Goal: Information Seeking & Learning: Learn about a topic

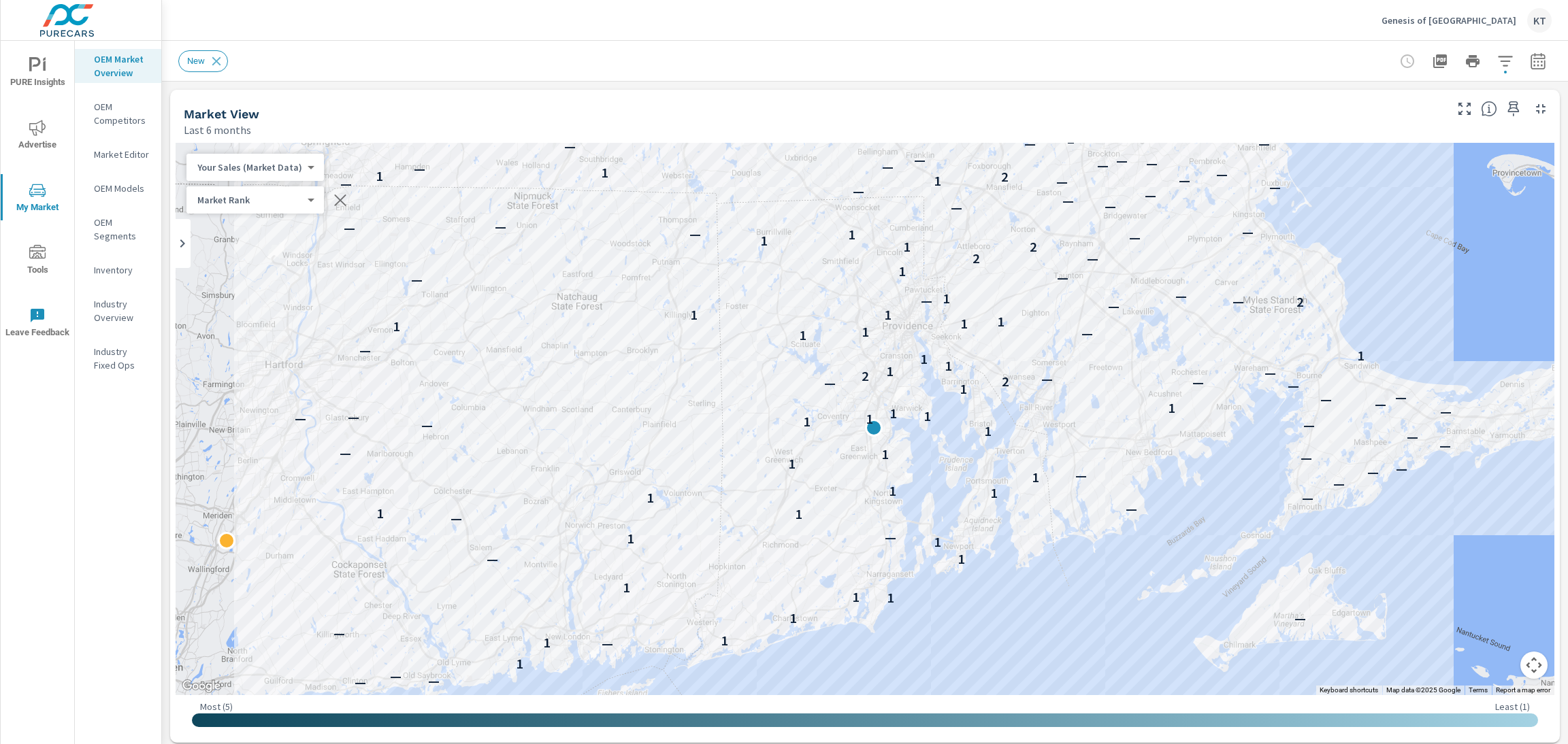
scroll to position [1, 0]
click at [50, 140] on span "Advertise" at bounding box center [38, 136] width 65 height 33
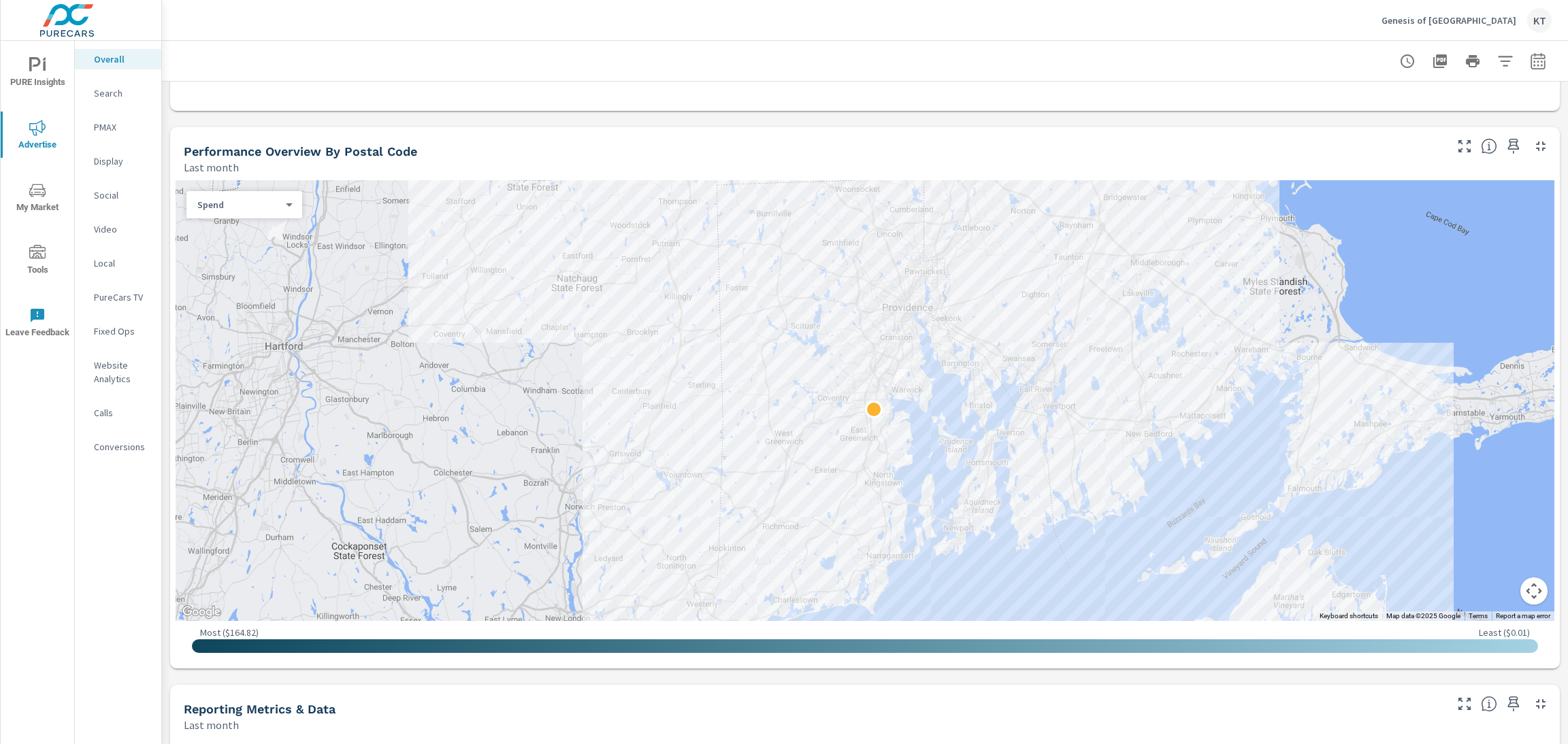
scroll to position [448, 0]
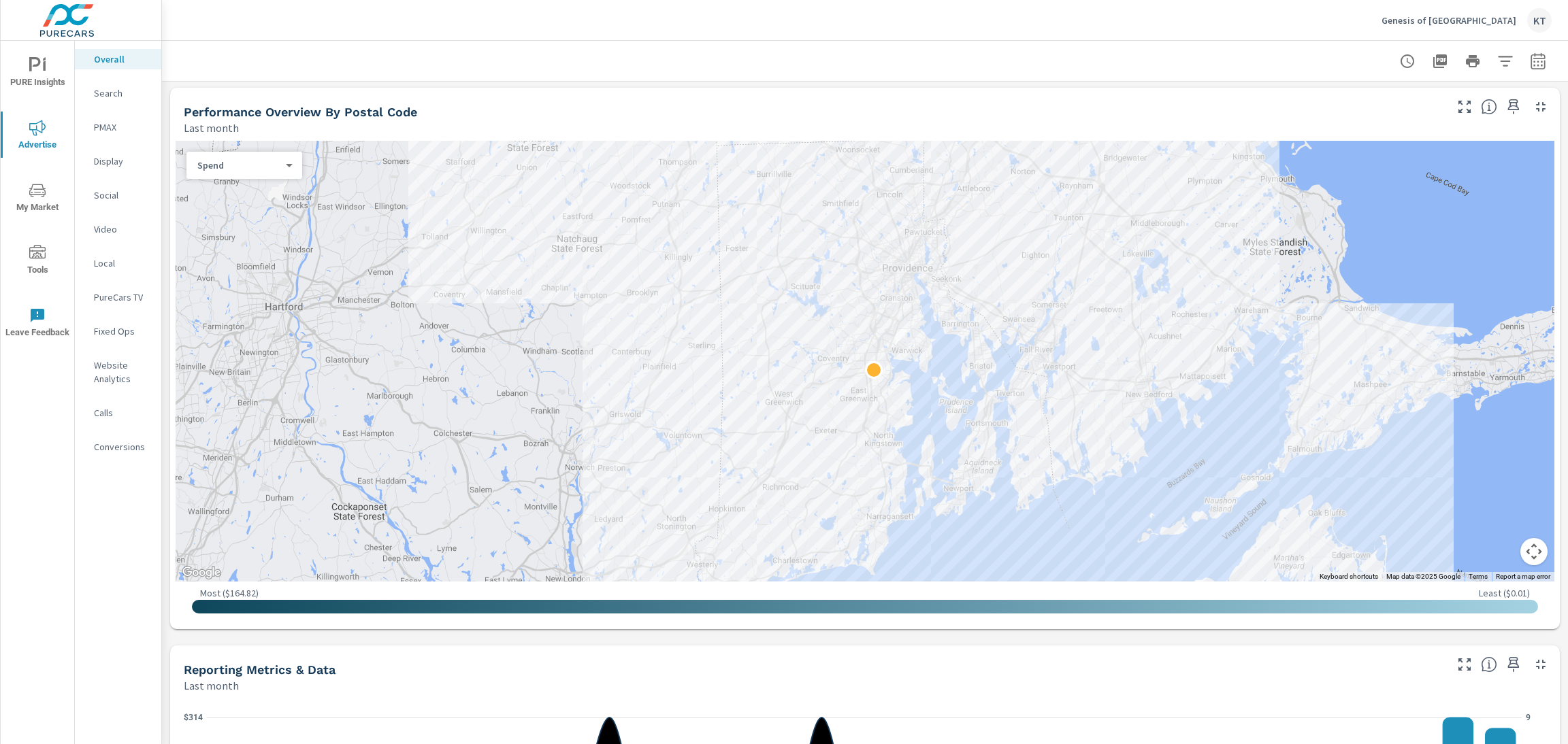
click at [1382, 266] on div at bounding box center [864, 361] width 1378 height 441
click at [1520, 548] on button "Map camera controls" at bounding box center [1534, 552] width 27 height 27
click at [1489, 548] on button "Zoom out" at bounding box center [1500, 552] width 27 height 27
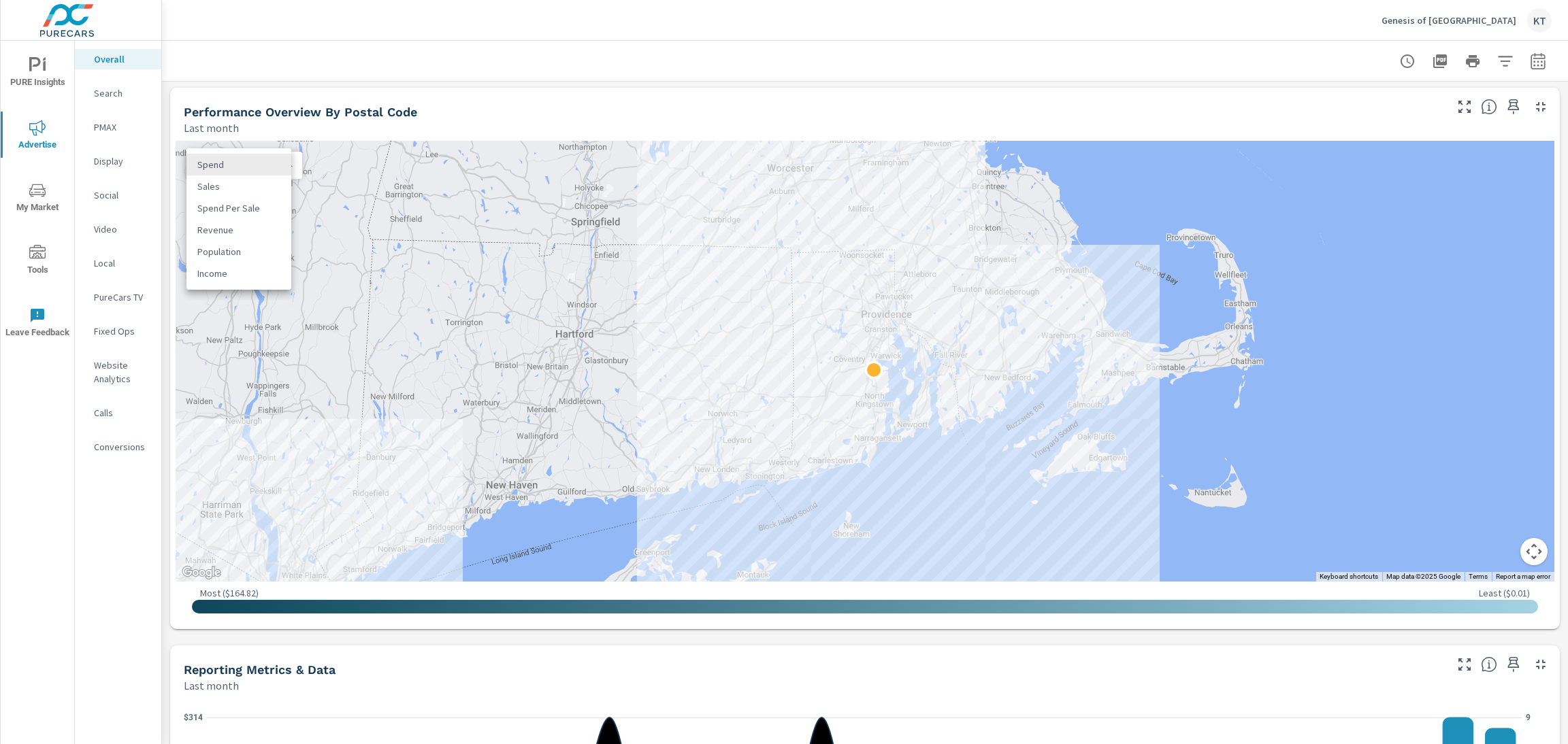
click at [288, 167] on body "PURE Insights Advertise My Market Tools Leave Feedback Overall Search PMAX Disp…" at bounding box center [784, 372] width 1568 height 744
click at [217, 269] on li "Income" at bounding box center [238, 272] width 105 height 21
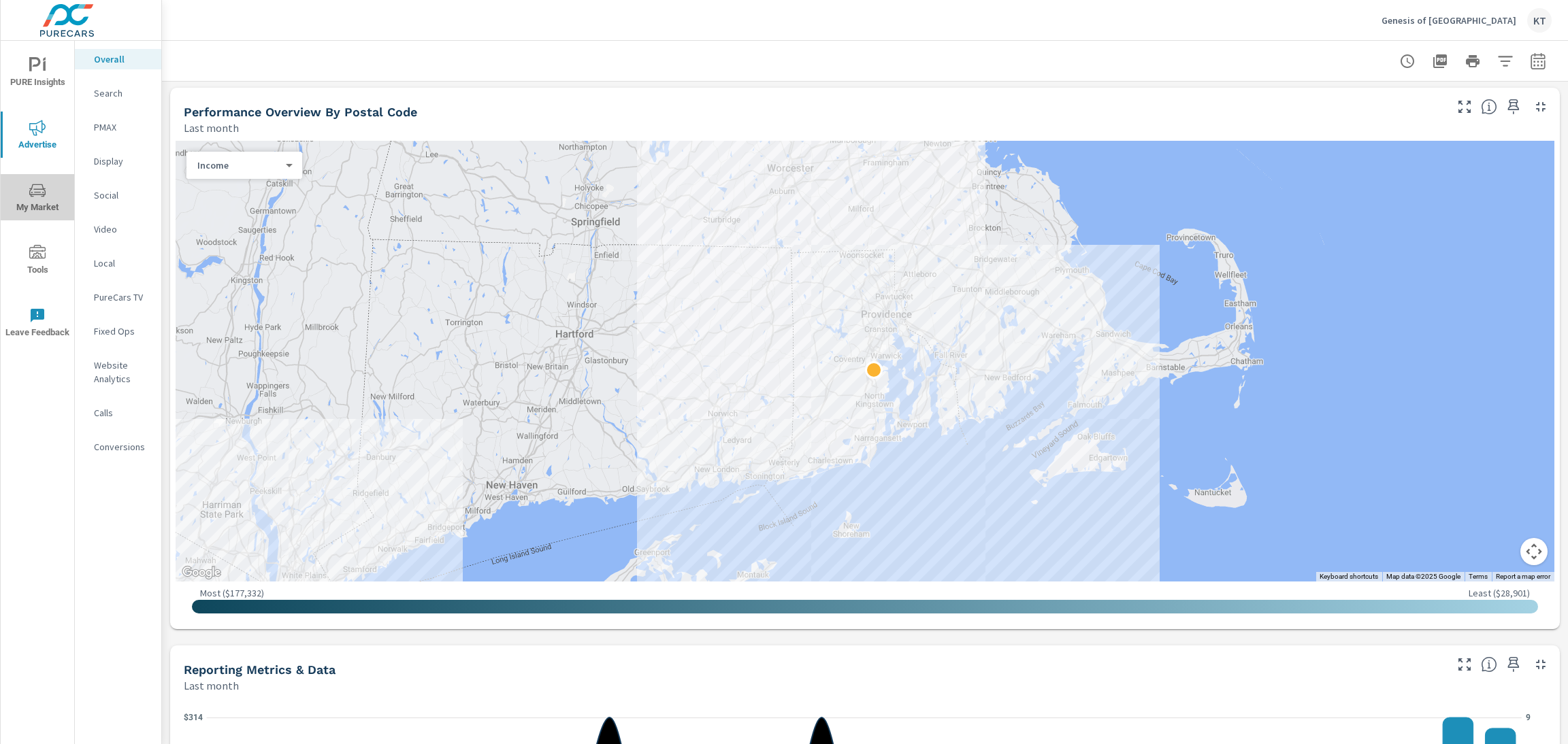
click at [24, 200] on span "My Market" at bounding box center [38, 198] width 65 height 33
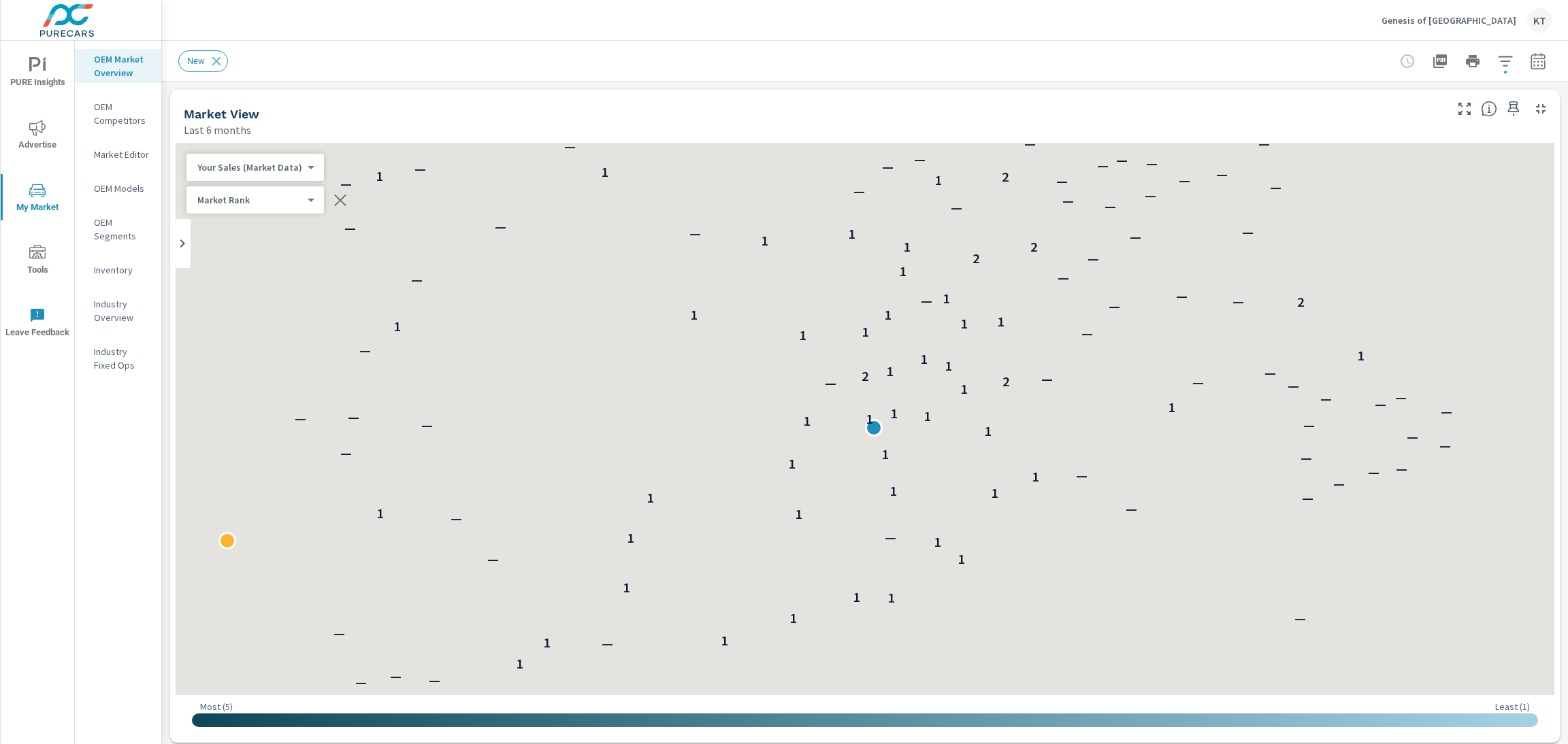
scroll to position [1, 0]
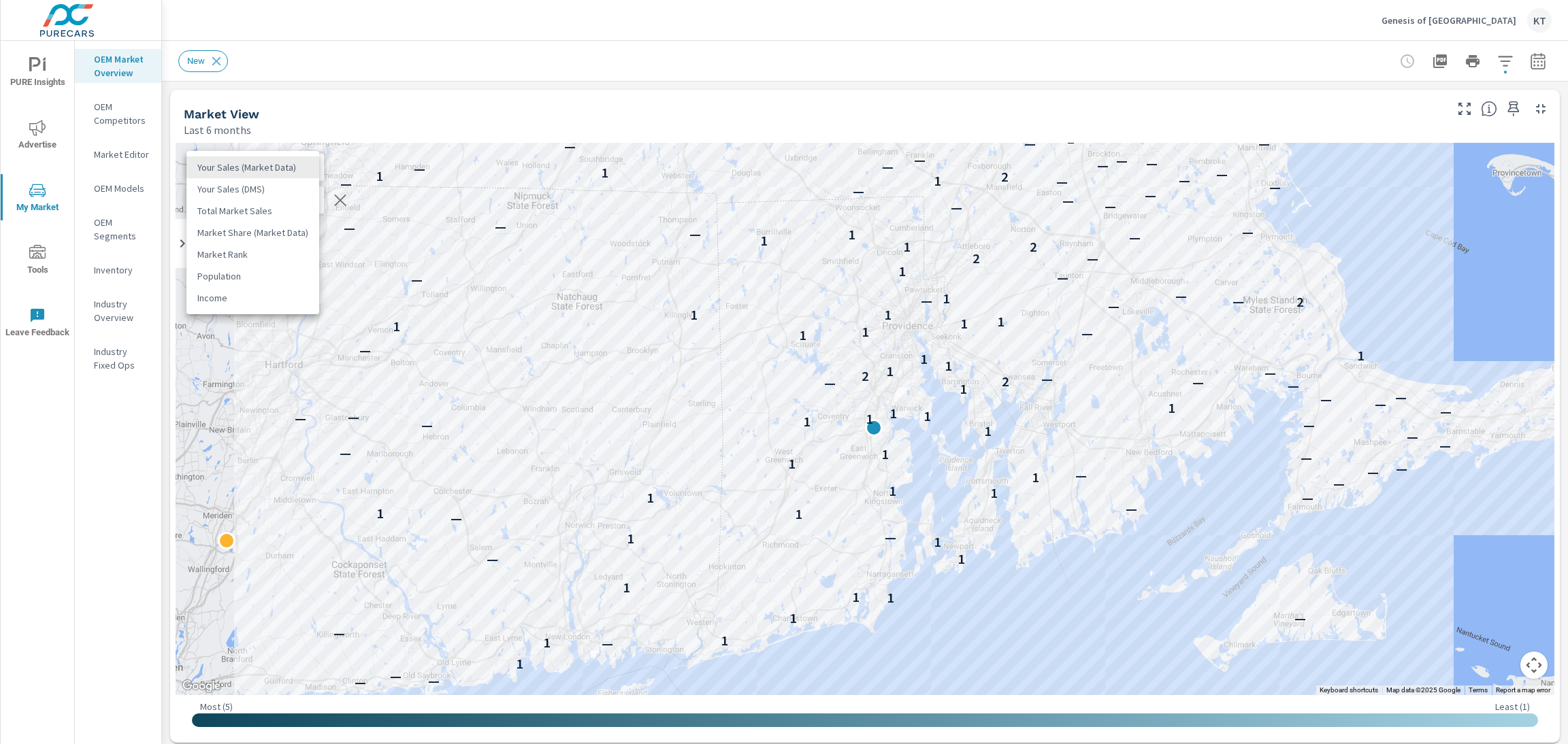
click at [275, 167] on body "PURE Insights Advertise My Market Tools Leave Feedback OEM Market Overview OEM …" at bounding box center [784, 372] width 1568 height 744
click at [281, 228] on li "Market Share (Market Data)" at bounding box center [252, 232] width 132 height 21
click at [1520, 667] on button "Map camera controls" at bounding box center [1534, 665] width 27 height 27
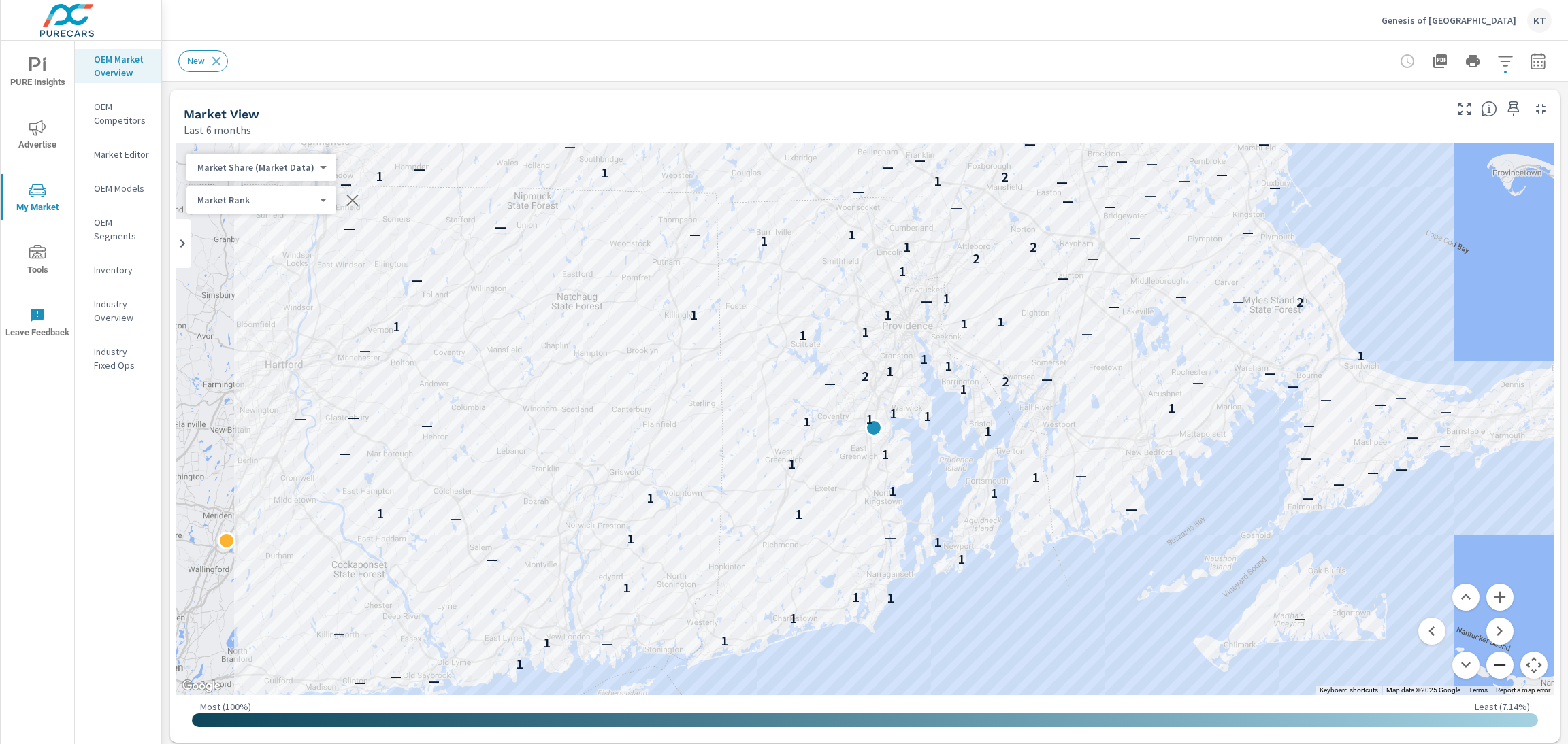
click at [1486, 666] on button "Zoom out" at bounding box center [1500, 665] width 27 height 27
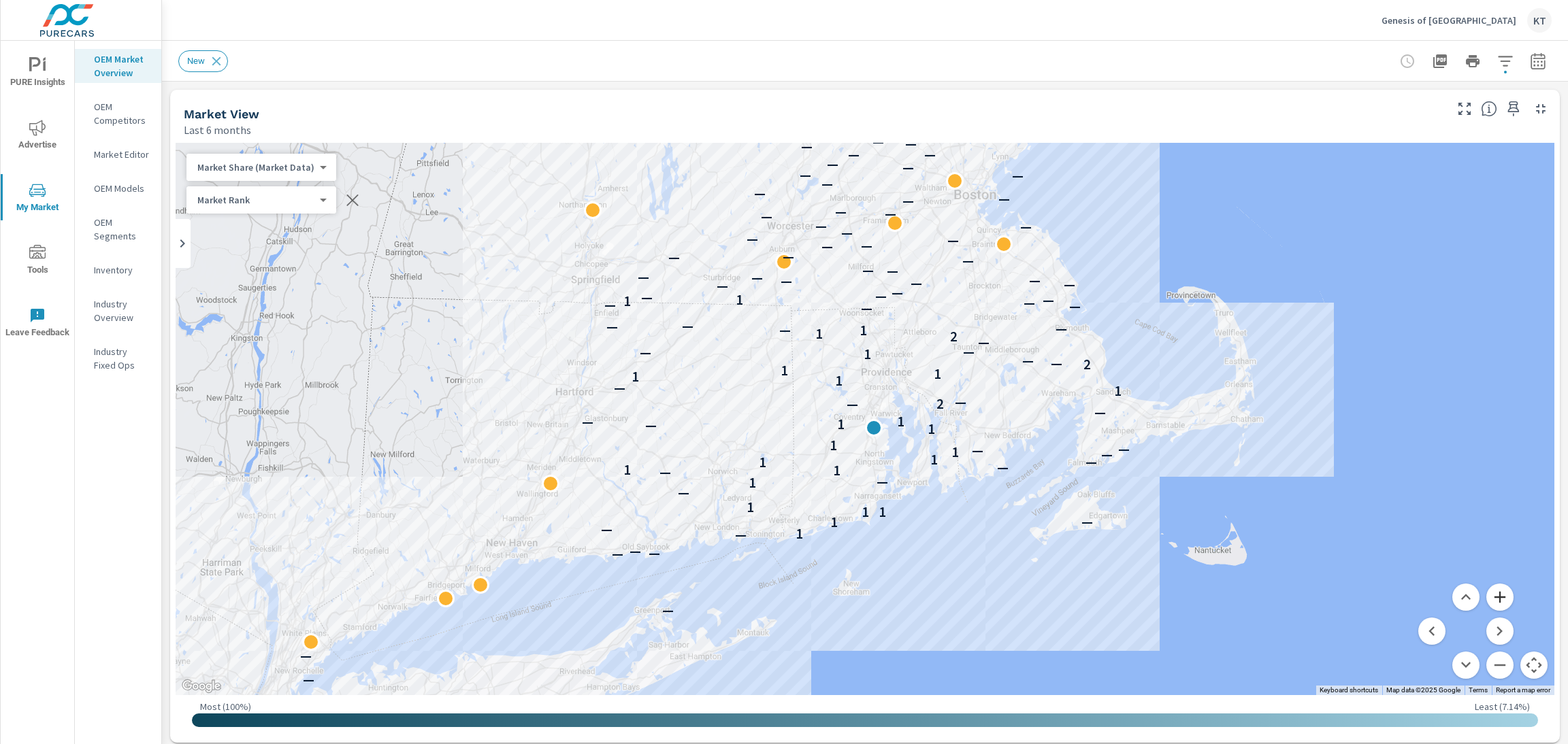
click at [1486, 596] on button "Zoom in" at bounding box center [1500, 597] width 27 height 27
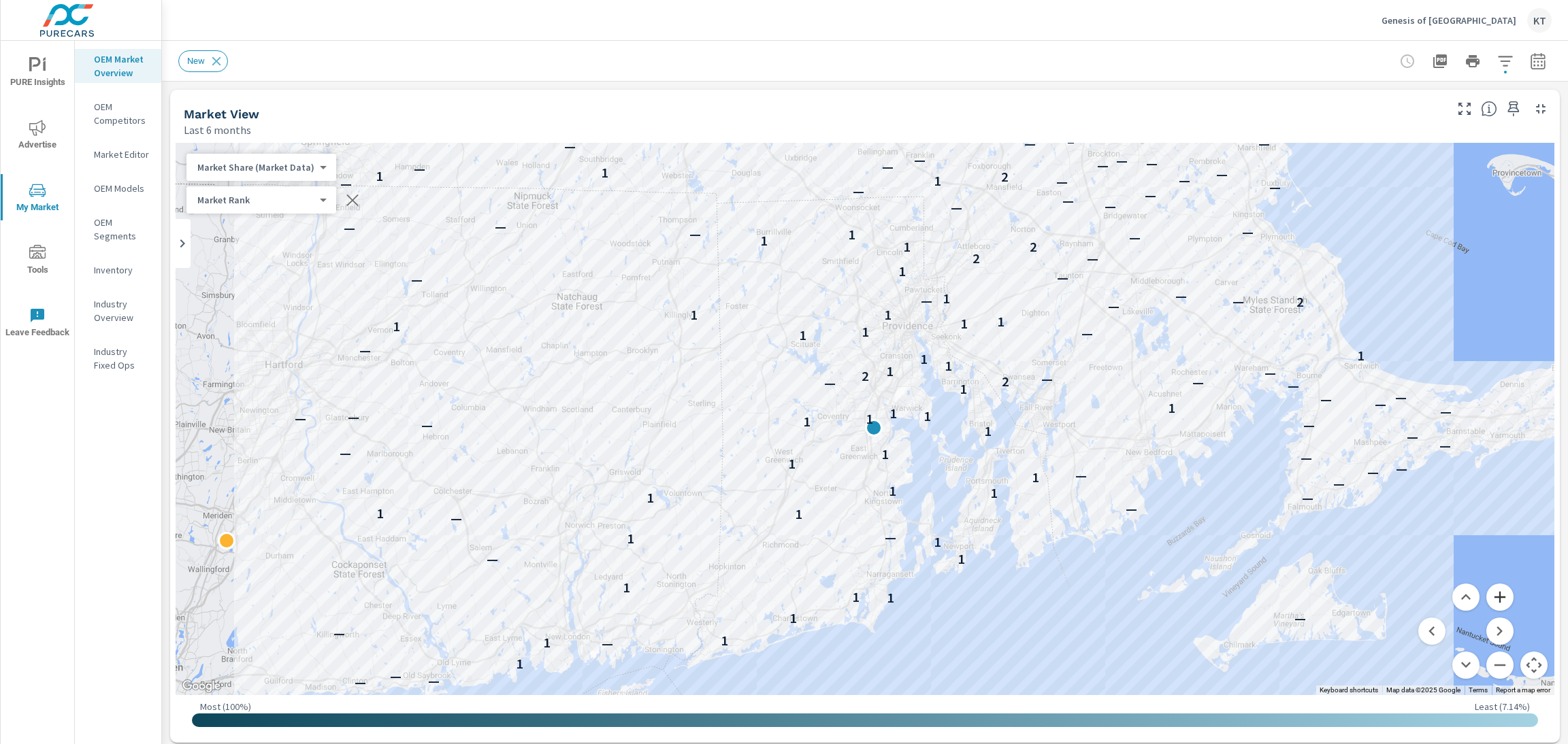
click at [1486, 596] on button "Zoom in" at bounding box center [1500, 597] width 27 height 27
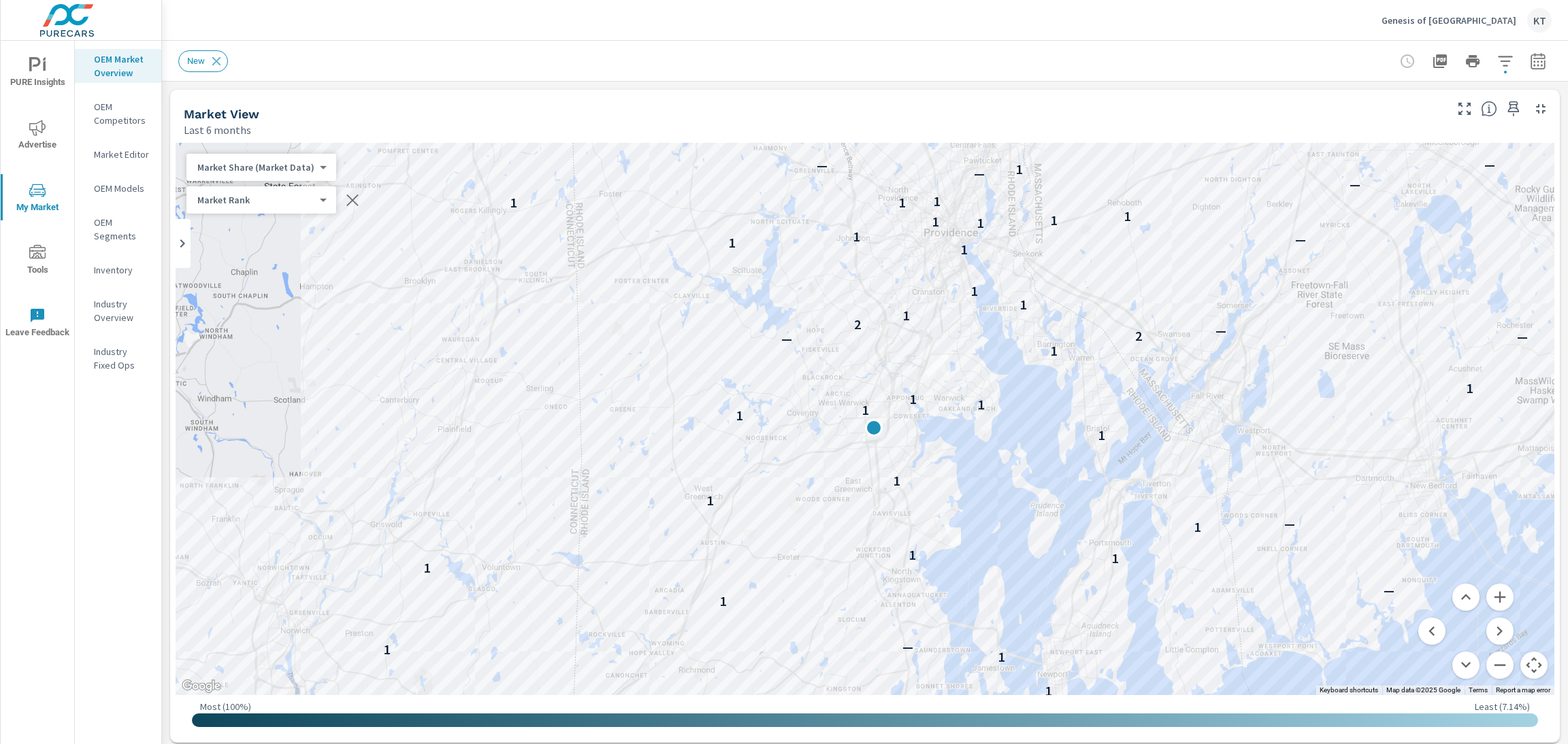
click at [1529, 723] on div "Most ( 100% ) Least ( 7.14% )" at bounding box center [864, 716] width 1378 height 42
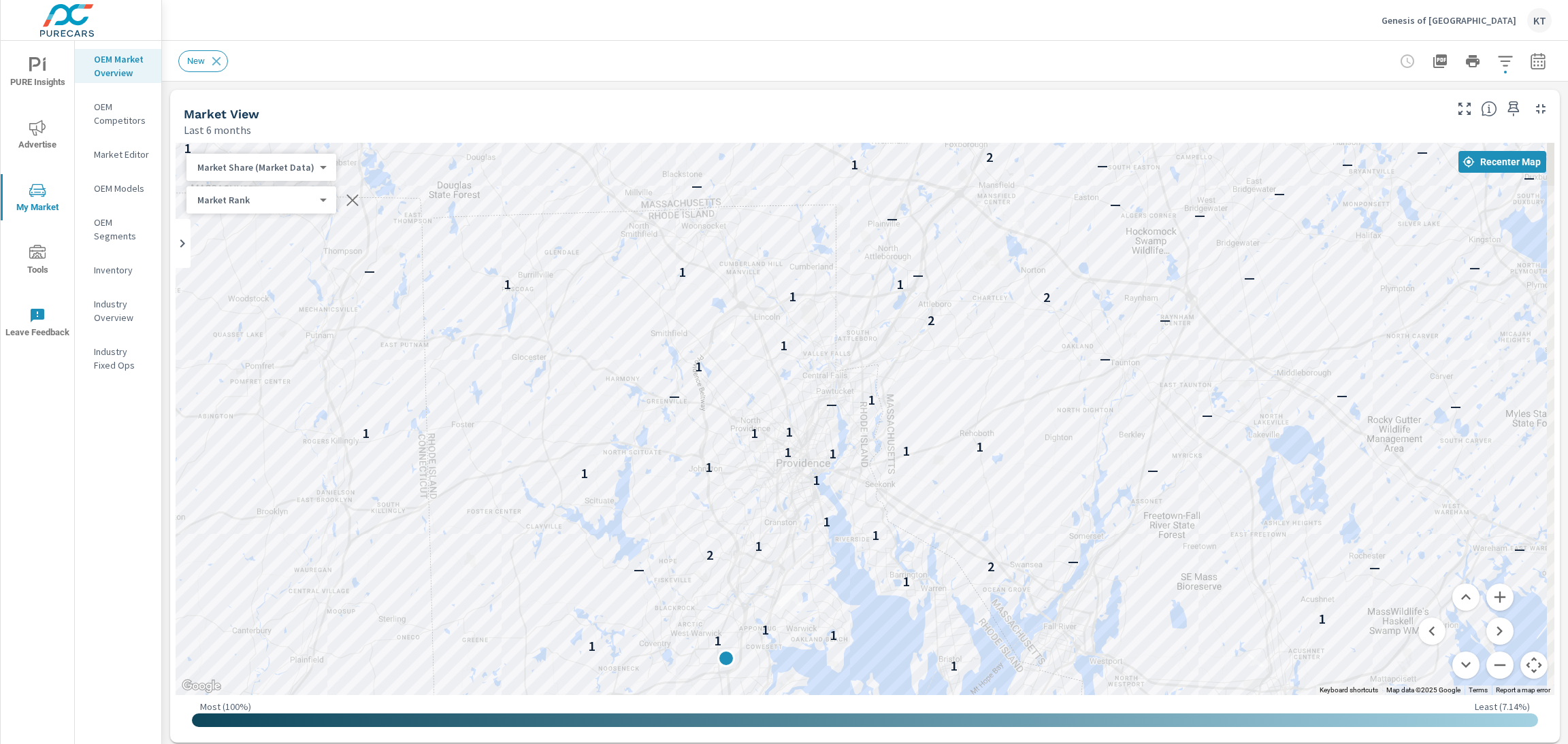
drag, startPoint x: 1390, startPoint y: 189, endPoint x: 1240, endPoint y: 425, distance: 279.6
click at [1240, 425] on div "— — — 1 — 1 1 — 1 — 1 1 1 1 — 1 1 — — 1 1 — — 1 1 1 — 1 — — — 1 — 1 — — — 1 — —…" at bounding box center [864, 419] width 1378 height 553
click at [1486, 663] on button "Zoom out" at bounding box center [1500, 665] width 27 height 27
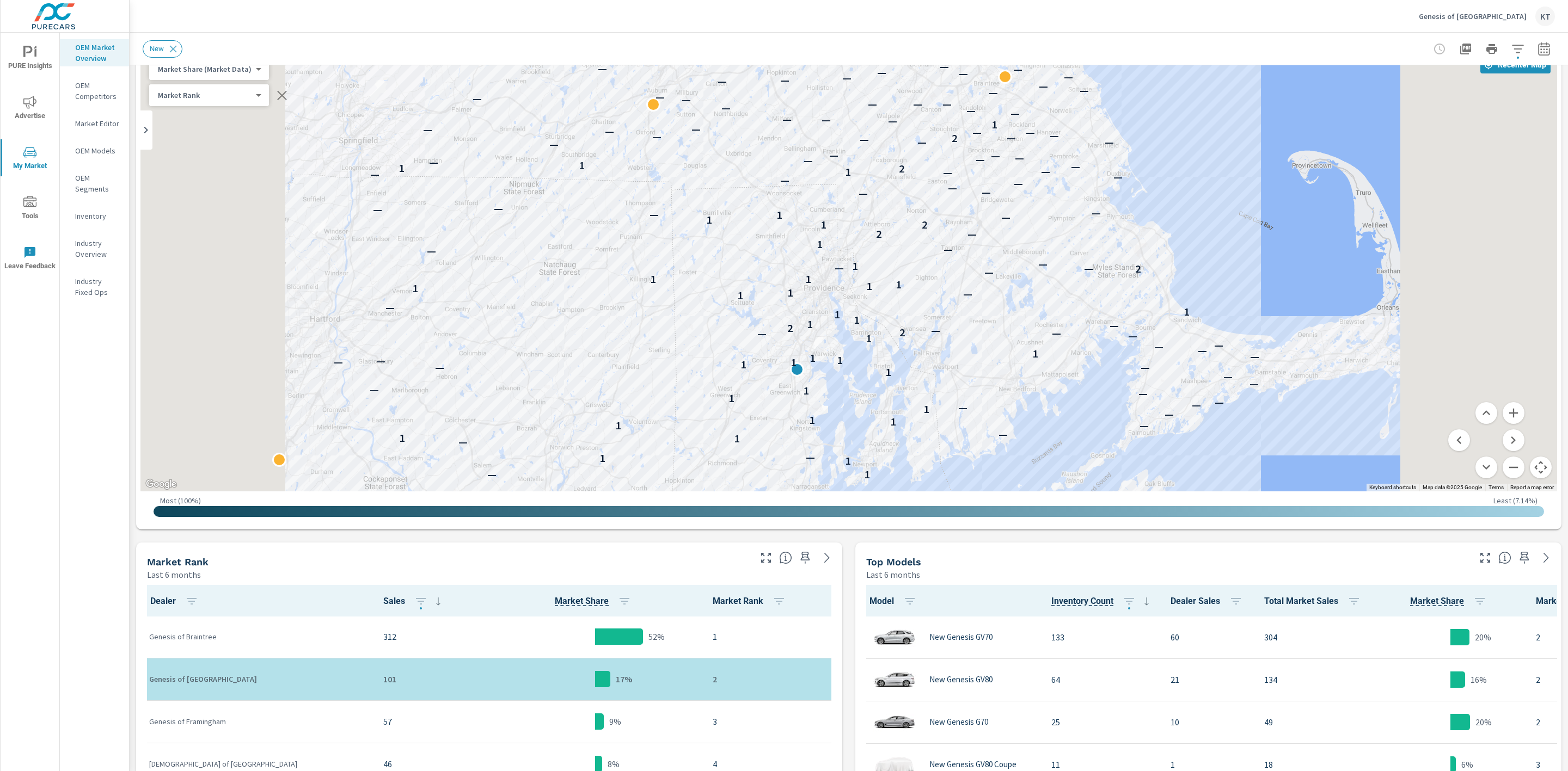
scroll to position [66, 0]
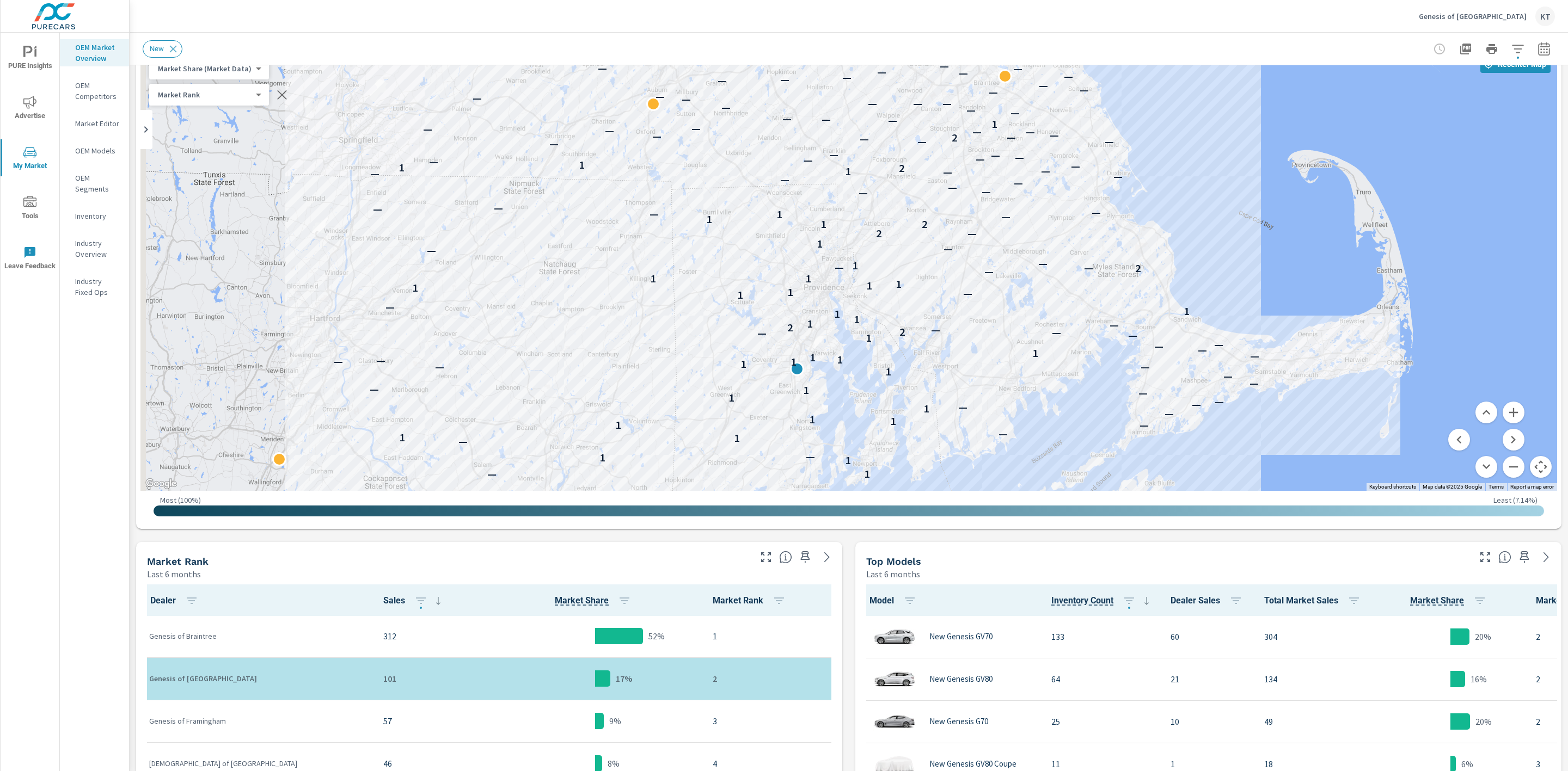
click at [412, 595] on div "312" at bounding box center [431, 636] width 94 height 33
click at [1254, 470] on button "Zoom out" at bounding box center [1514, 467] width 22 height 22
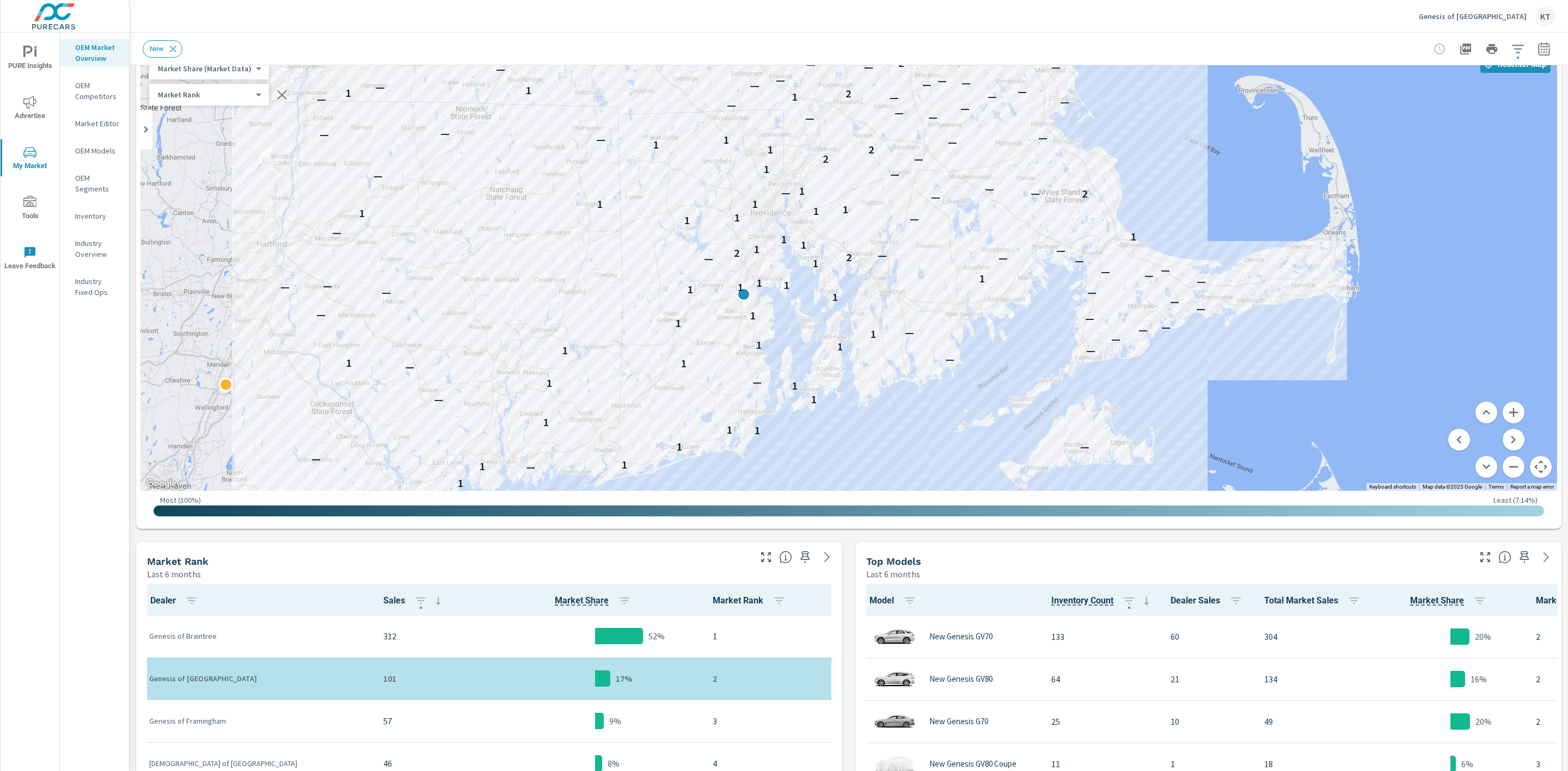
drag, startPoint x: 695, startPoint y: 357, endPoint x: 899, endPoint y: 427, distance: 215.7
click at [899, 427] on div "— — — — — — — 1 — 1 1 — 1 — 1 1 1 1 — 1 1 — — 1 1 — — 1 1 1 — 1 — — — 1 — 1 — —…" at bounding box center [849, 270] width 1417 height 442
